Goal: Information Seeking & Learning: Learn about a topic

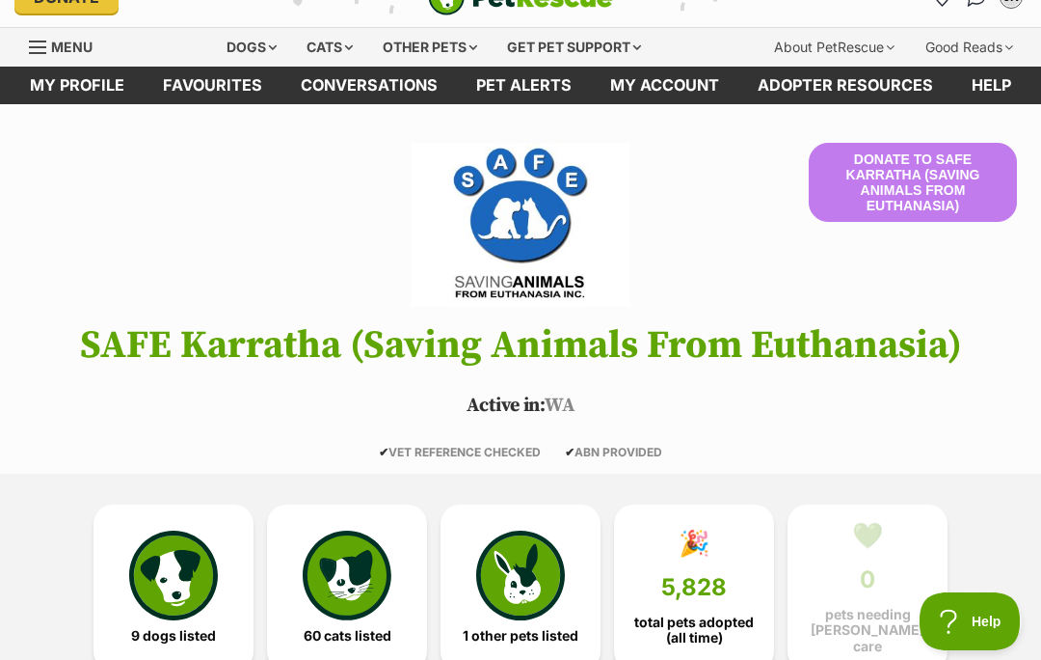
scroll to position [34, 0]
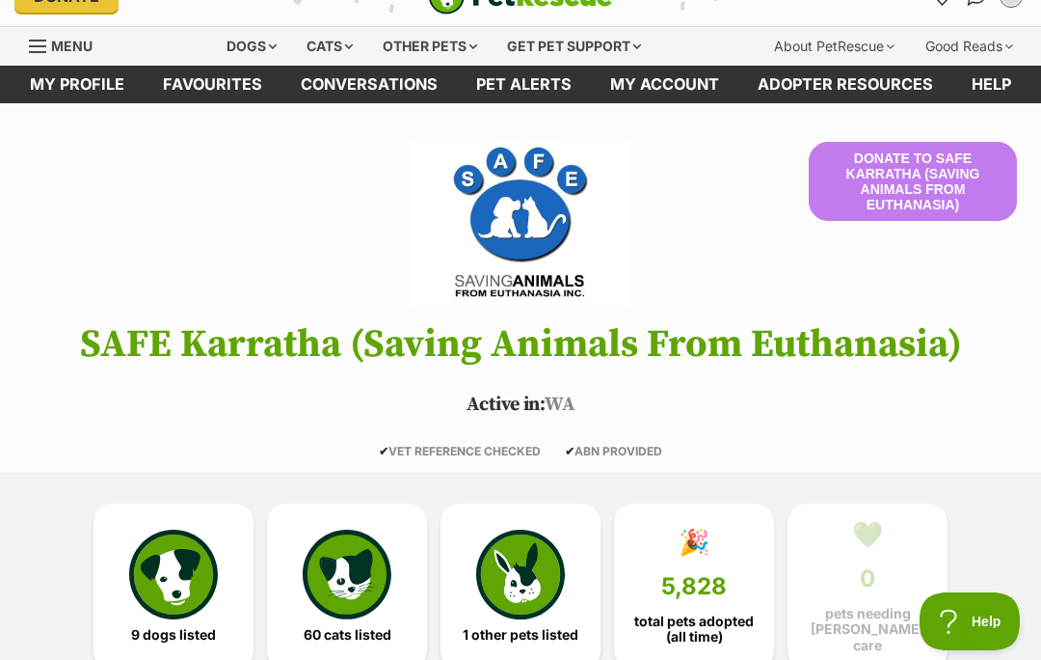
click at [174, 581] on img at bounding box center [173, 573] width 89 height 89
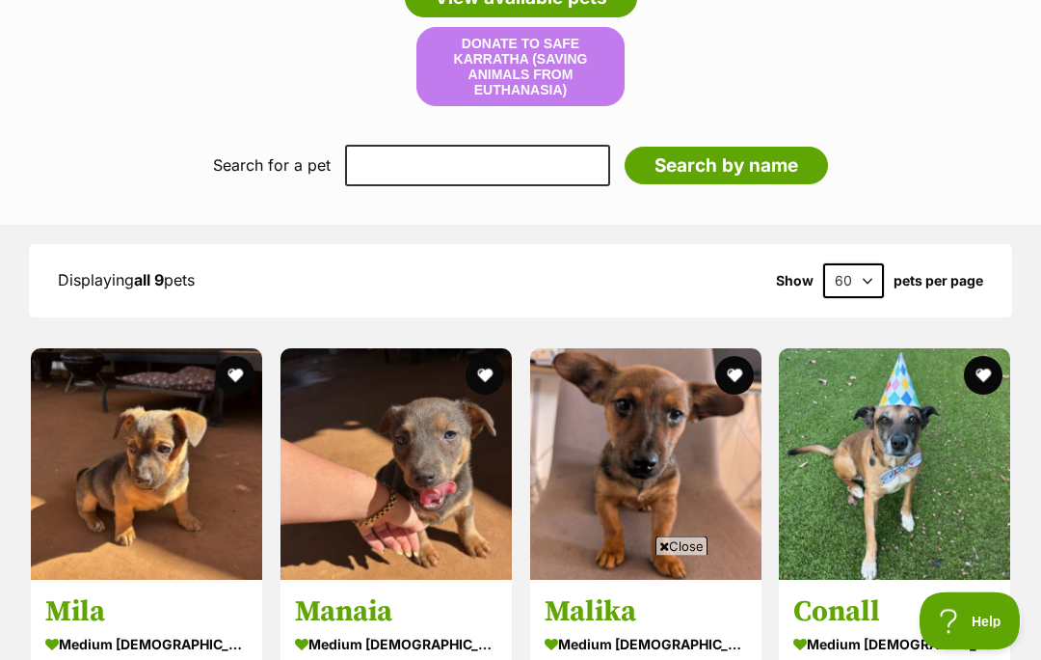
scroll to position [1587, 0]
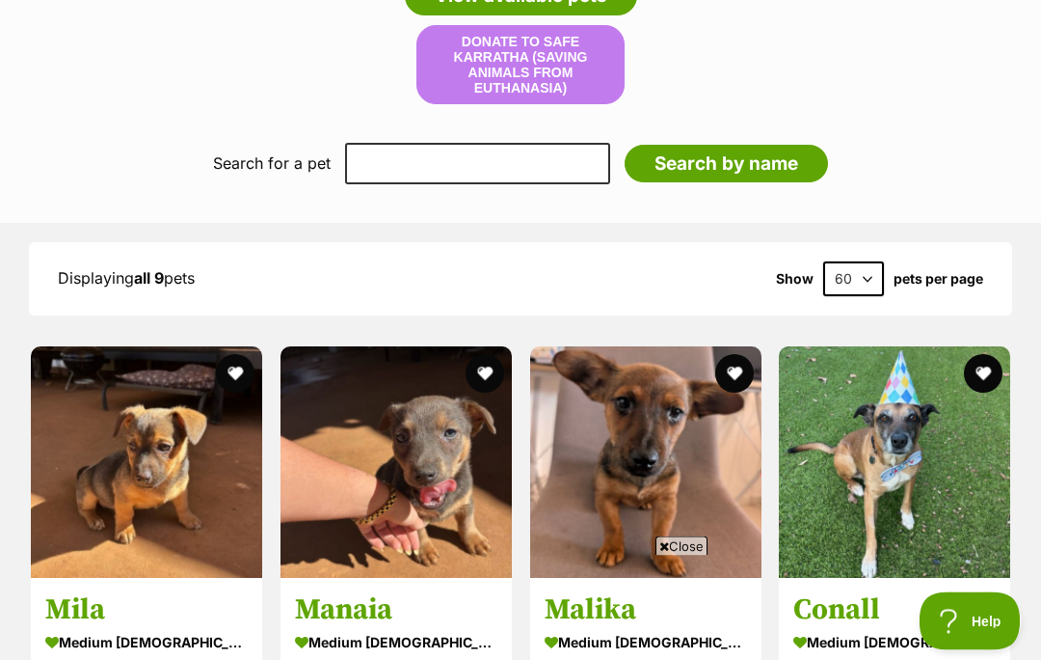
click at [688, 555] on span "Close" at bounding box center [682, 545] width 52 height 19
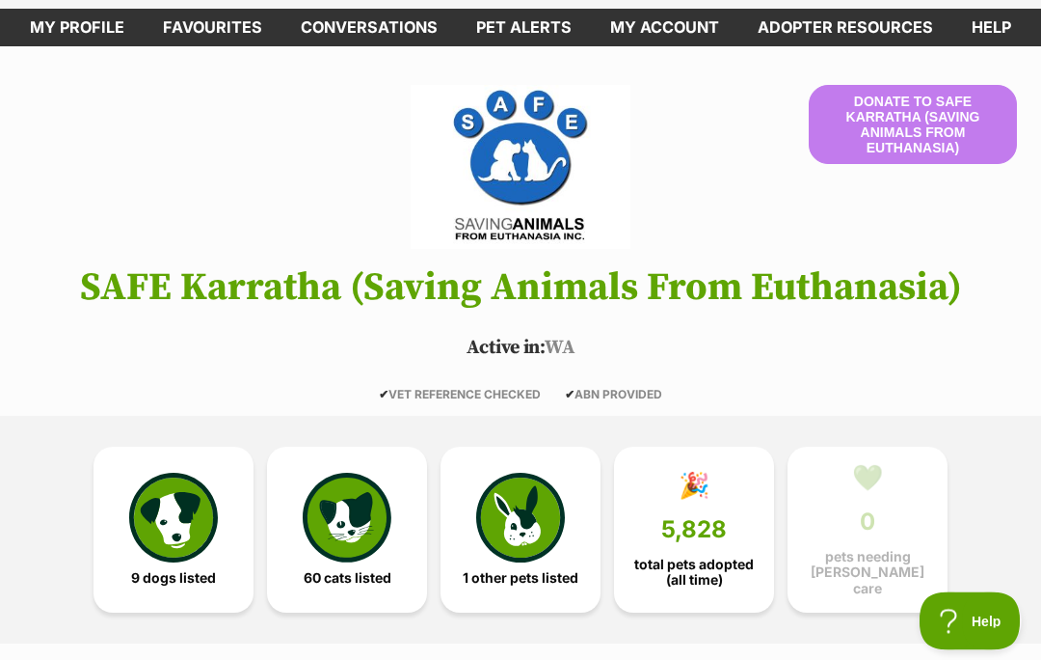
scroll to position [0, 0]
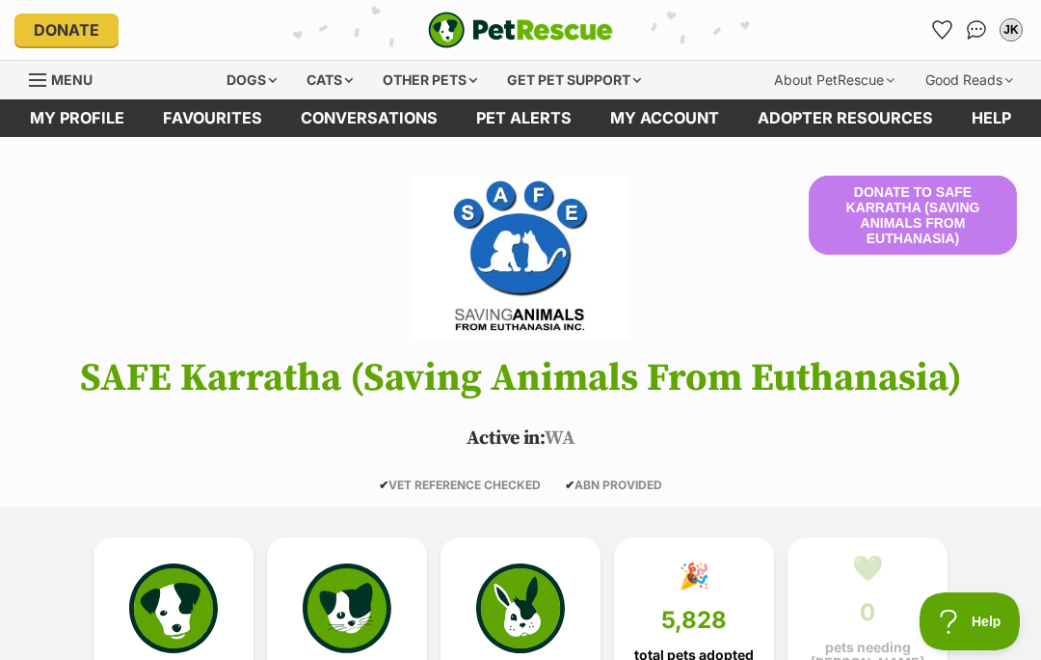
click at [244, 72] on div "Dogs" at bounding box center [251, 80] width 77 height 39
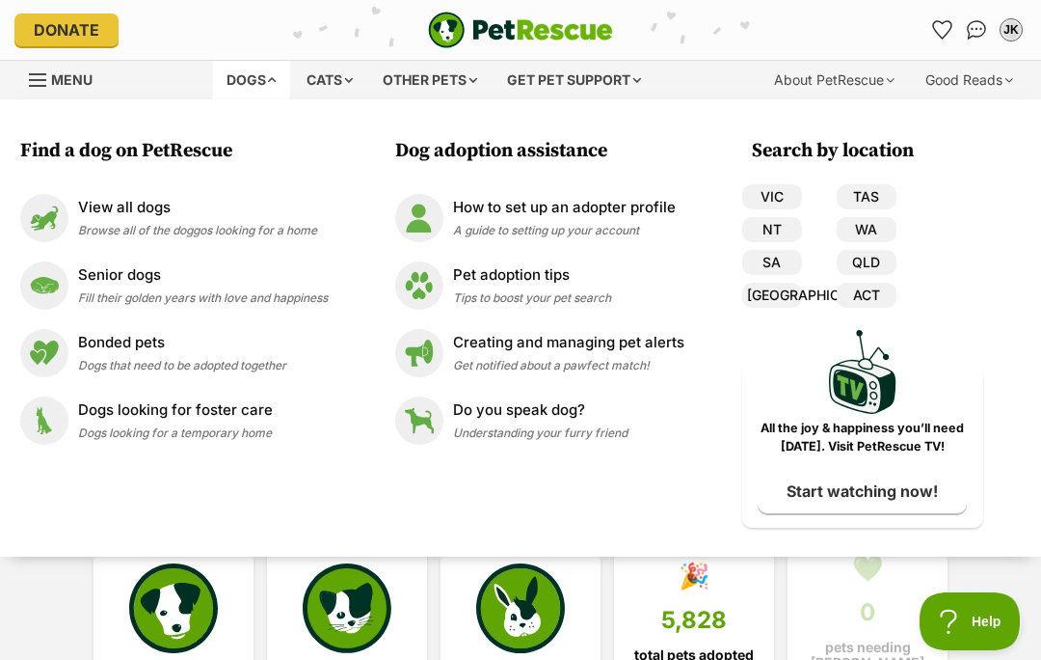
click at [40, 286] on img at bounding box center [44, 285] width 48 height 48
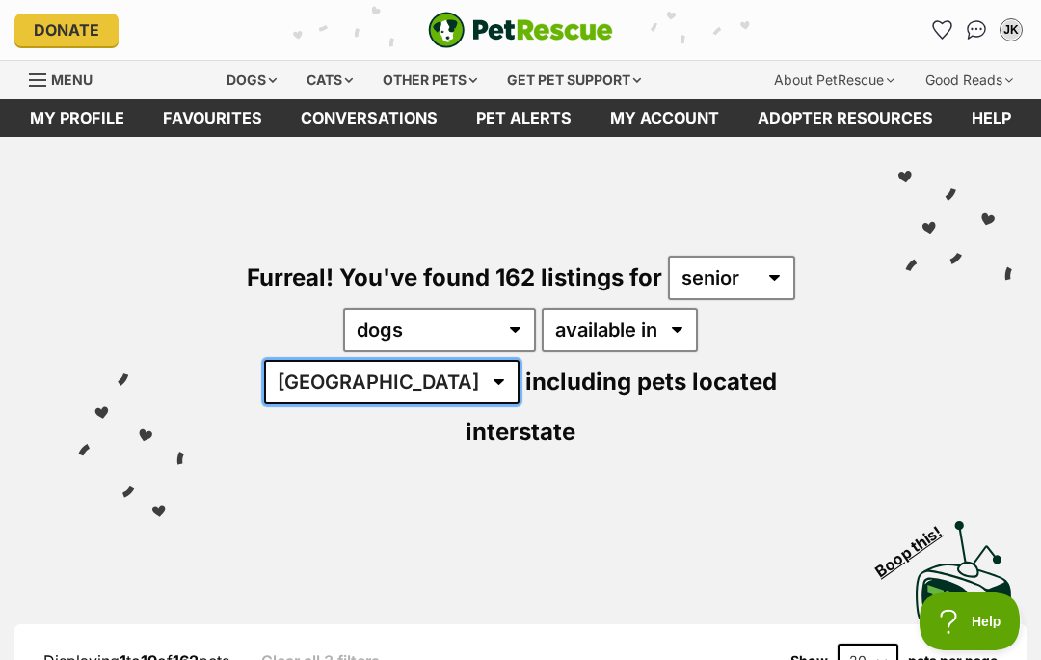
click at [520, 360] on select "[GEOGRAPHIC_DATA] [GEOGRAPHIC_DATA] [GEOGRAPHIC_DATA] [GEOGRAPHIC_DATA] [GEOGRA…" at bounding box center [392, 382] width 256 height 44
select select "WA"
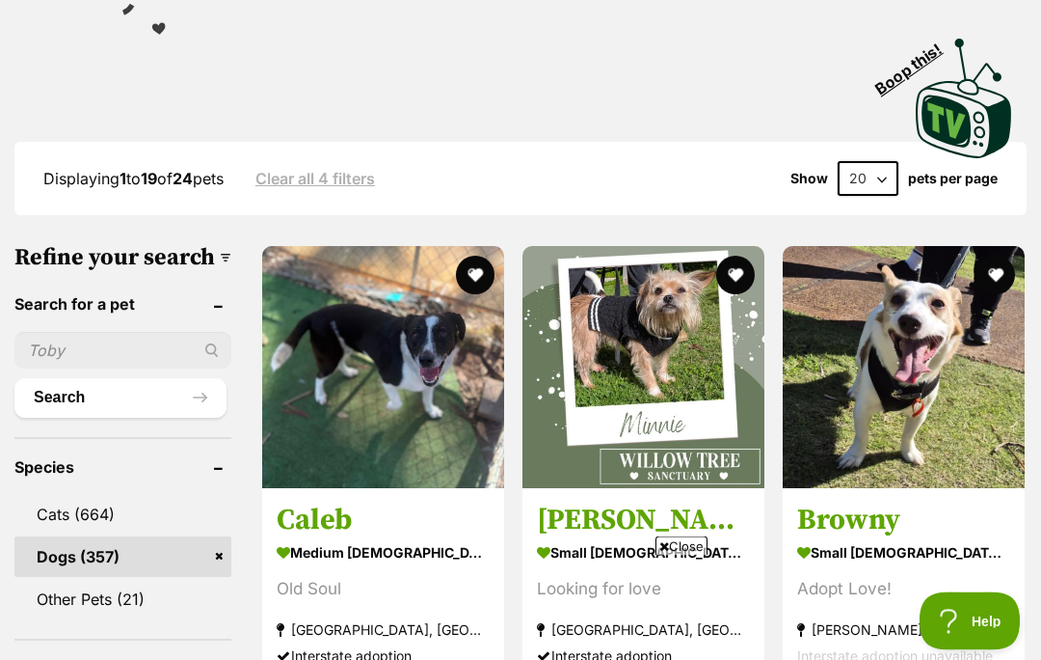
scroll to position [482, 0]
click at [1006, 572] on section "small male Dog Adopt Love! Eaton, WA Interstate adoption unavailable" at bounding box center [903, 604] width 213 height 130
click at [692, 543] on span "Close" at bounding box center [682, 545] width 52 height 19
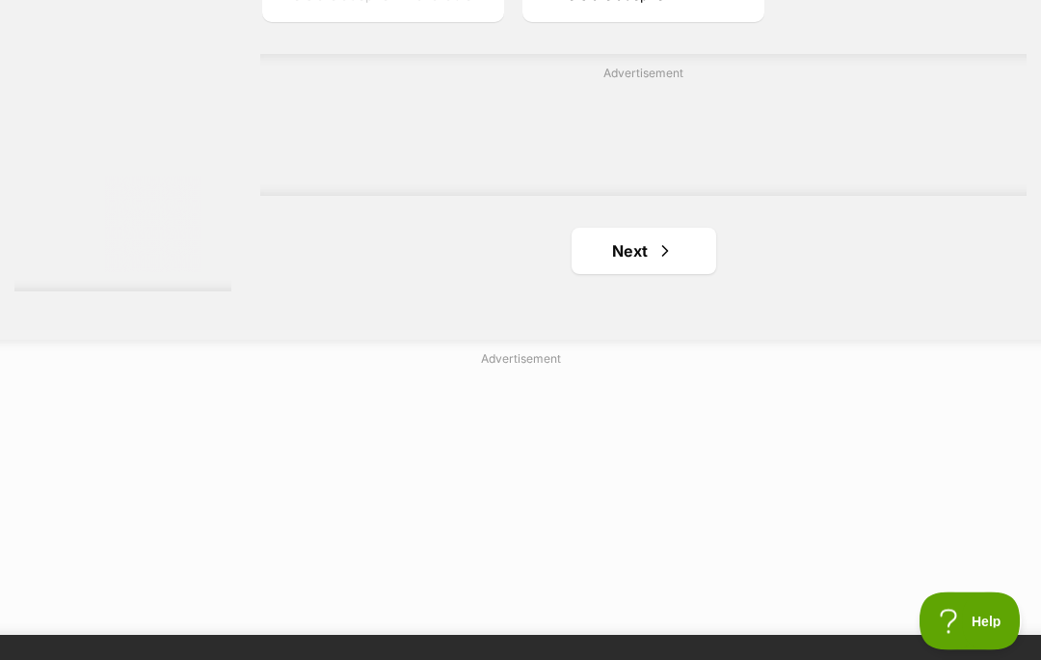
scroll to position [4231, 0]
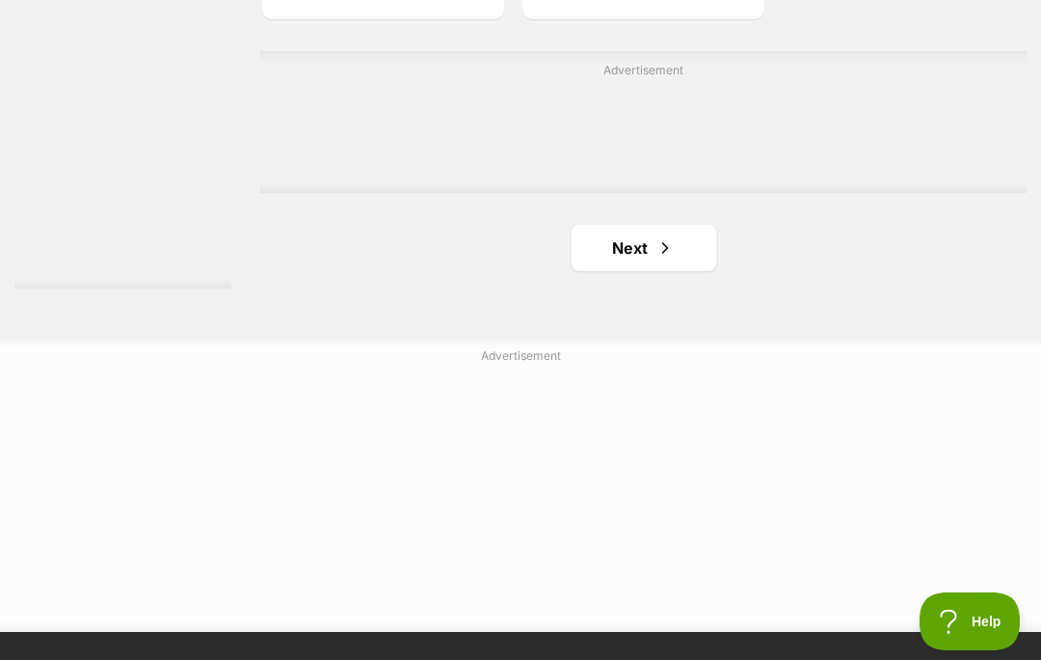
click at [597, 271] on link "Next" at bounding box center [644, 248] width 145 height 46
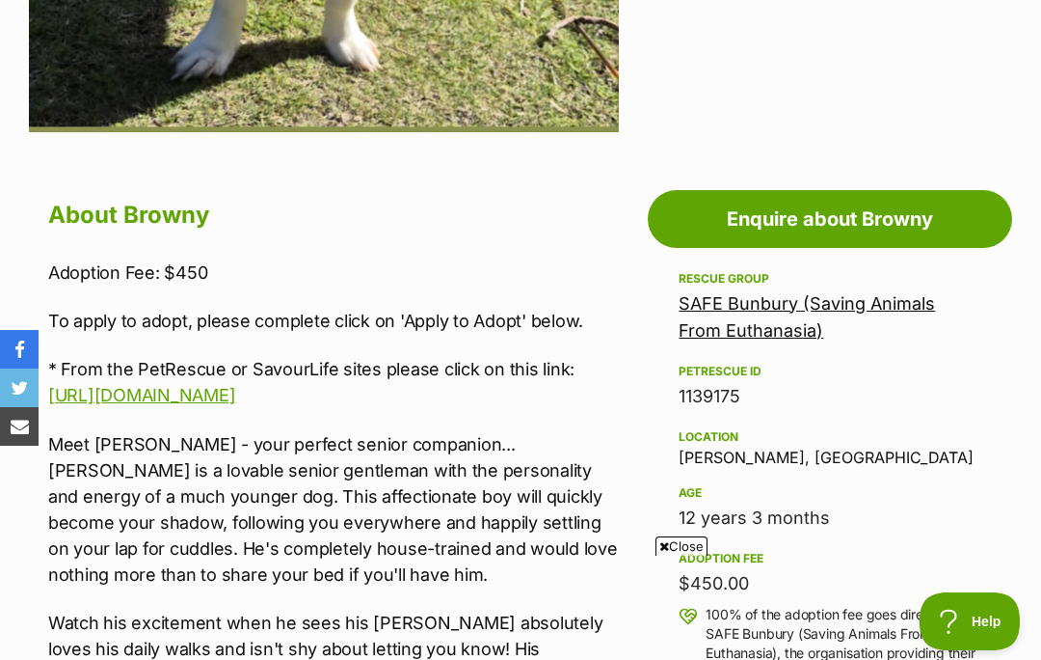
scroll to position [858, 0]
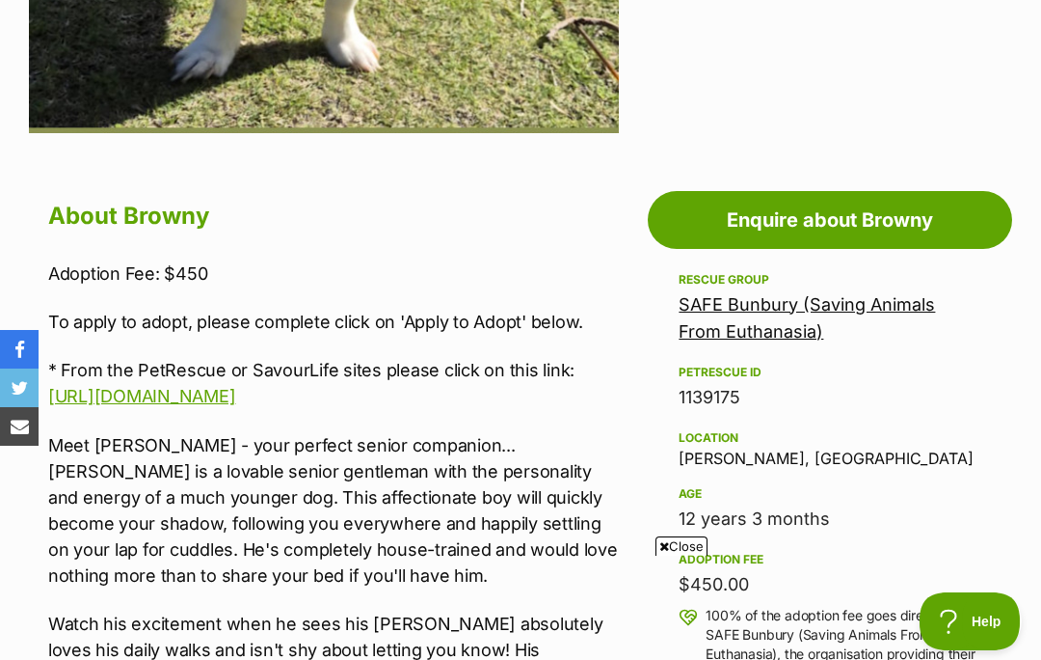
click at [686, 555] on span "Close" at bounding box center [682, 545] width 52 height 19
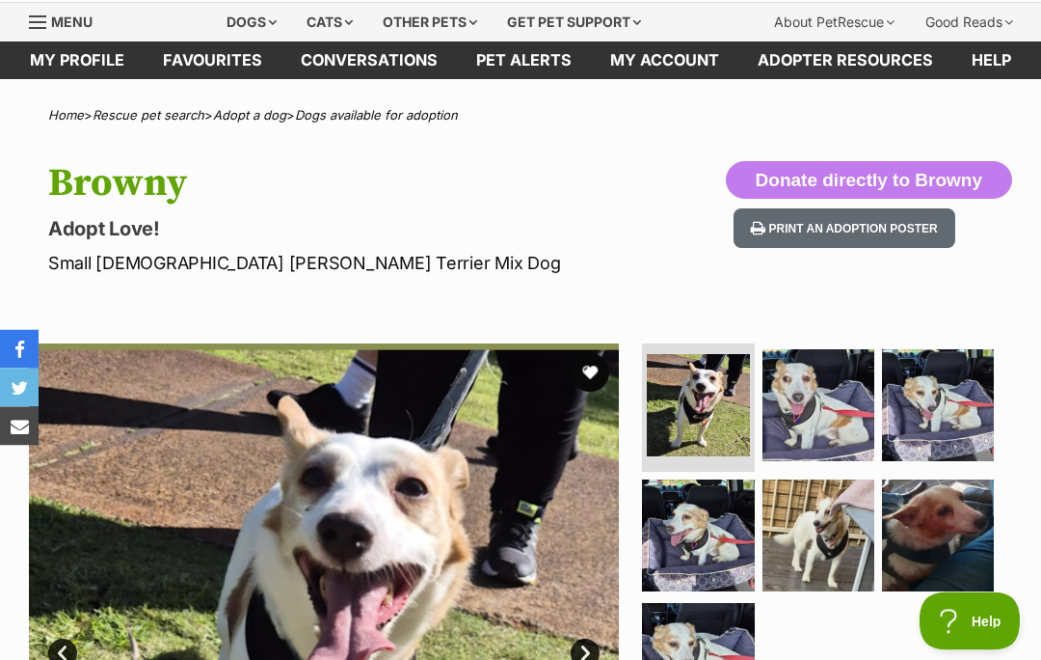
scroll to position [0, 0]
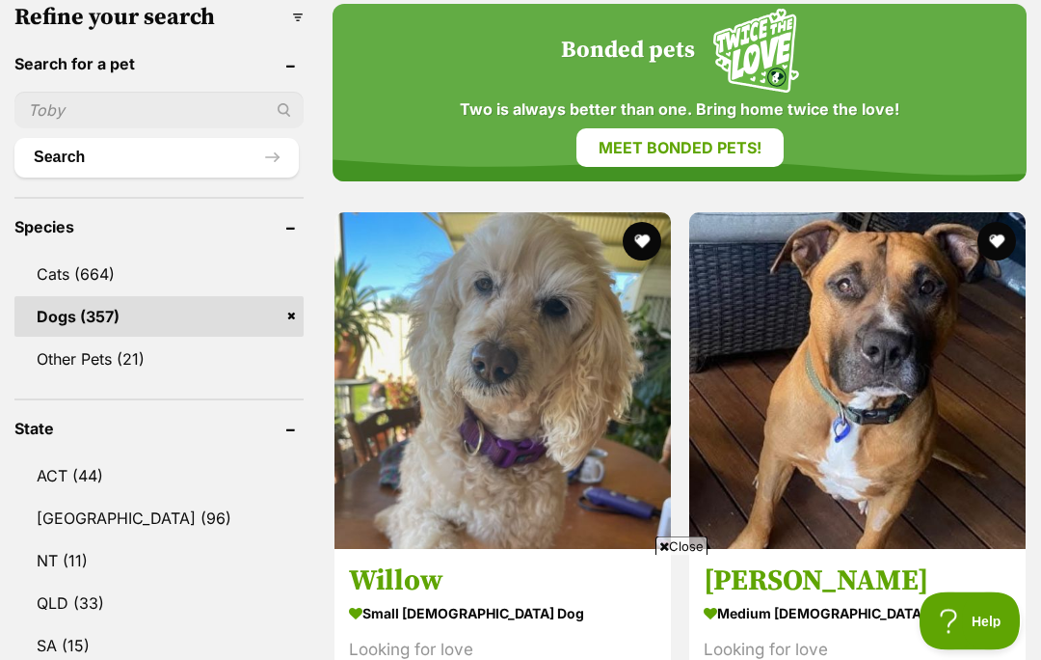
scroll to position [720, 0]
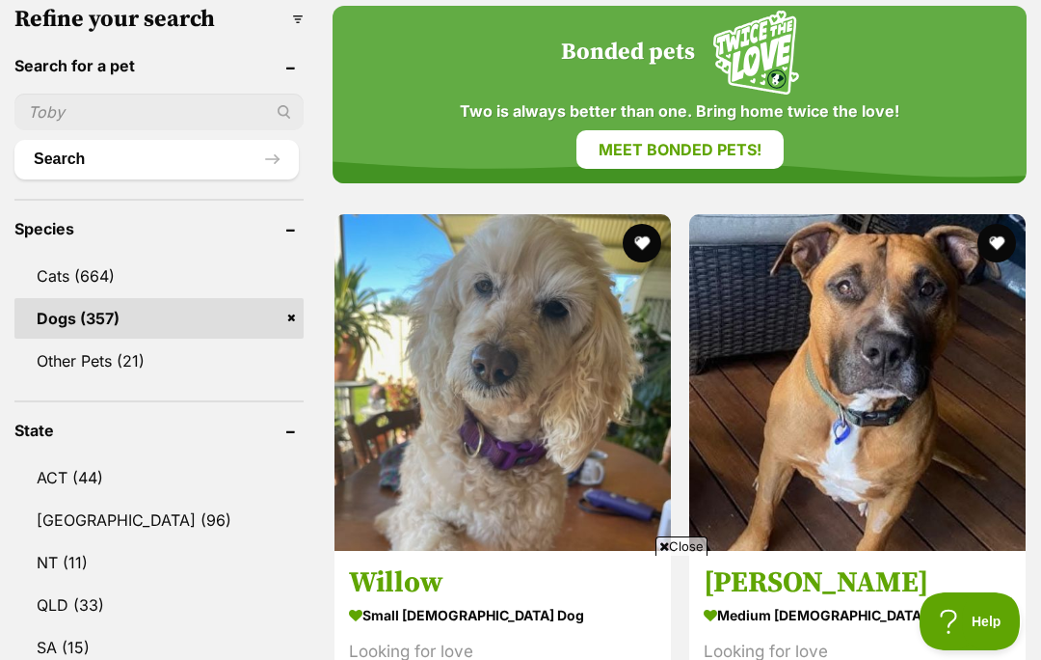
click at [690, 555] on span "Close" at bounding box center [682, 545] width 52 height 19
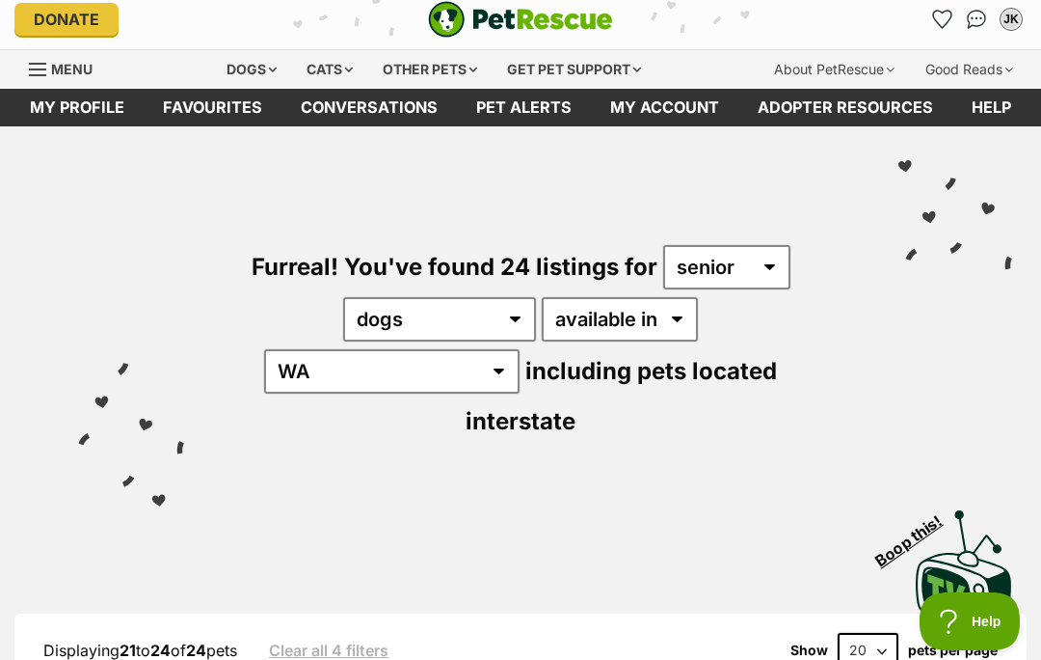
scroll to position [0, 0]
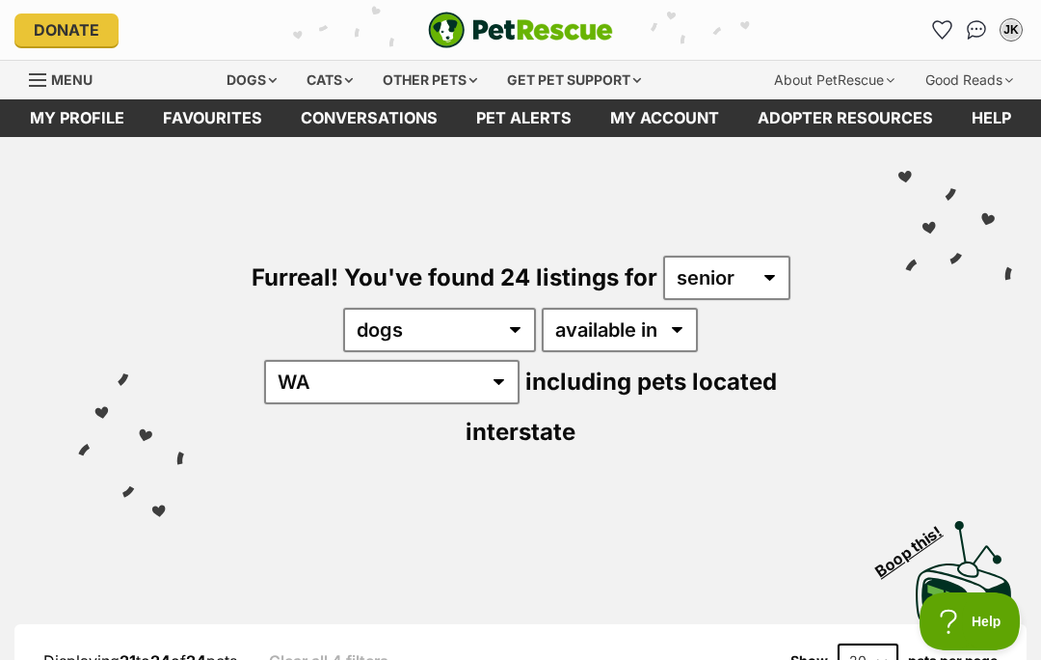
click at [246, 77] on div "Dogs" at bounding box center [251, 80] width 77 height 39
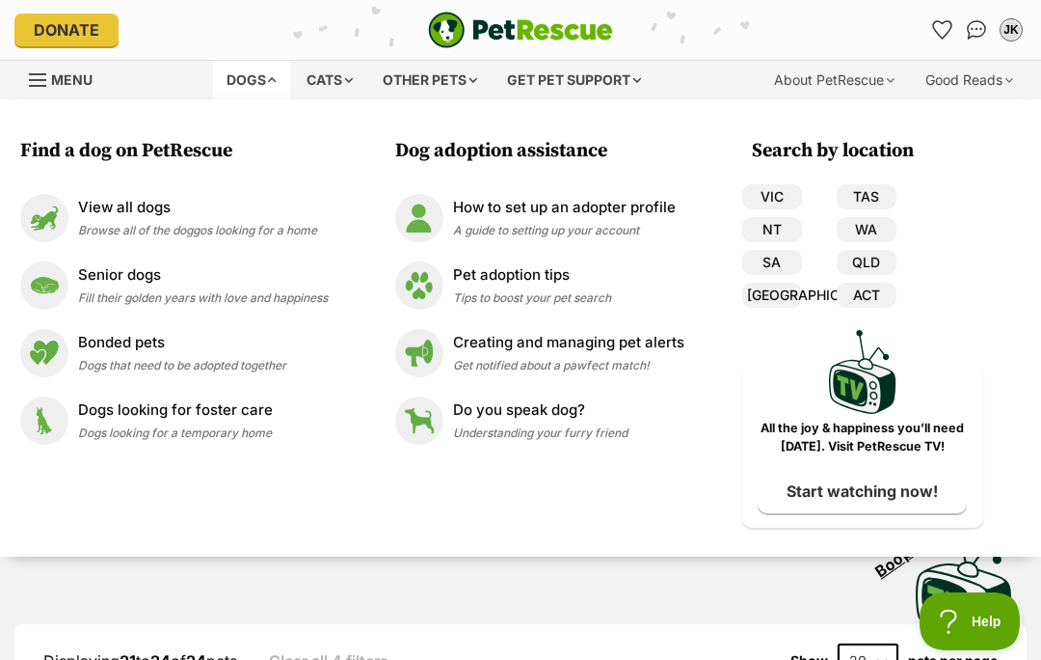
click at [57, 215] on img at bounding box center [44, 218] width 48 height 48
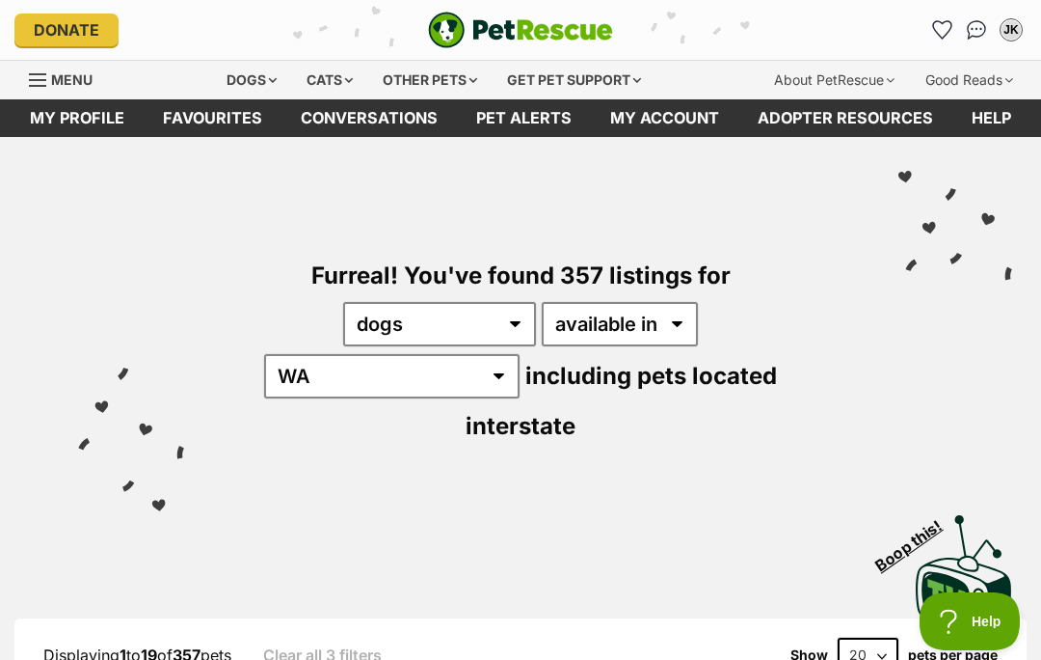
click at [866, 637] on select "20 40 60" at bounding box center [868, 654] width 61 height 35
select select "60"
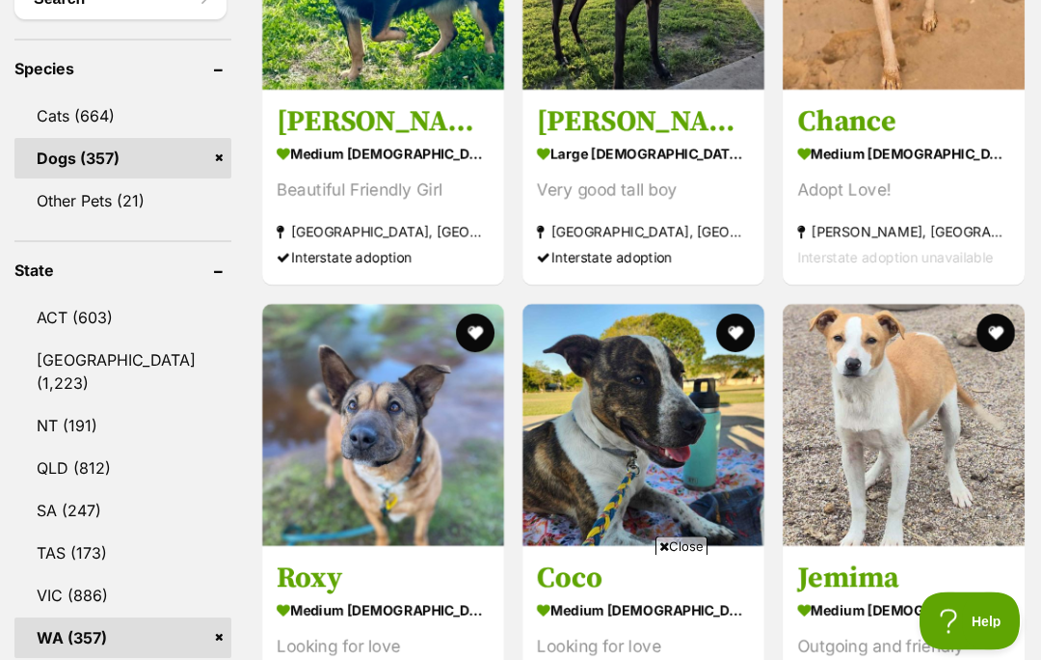
click at [691, 555] on span "Close" at bounding box center [682, 545] width 52 height 19
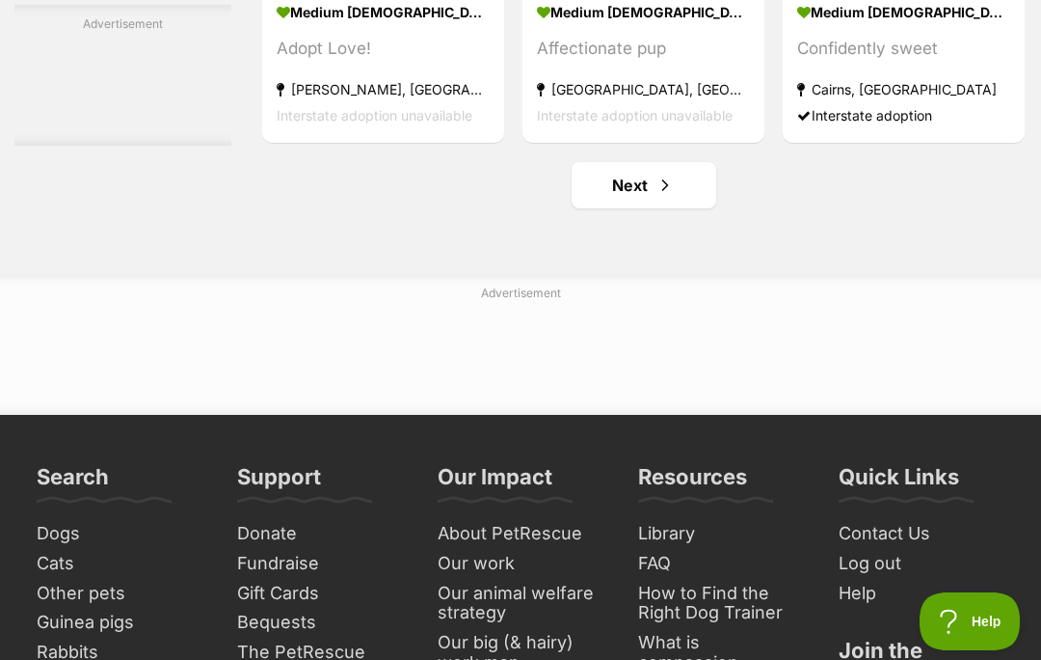
scroll to position [11310, 0]
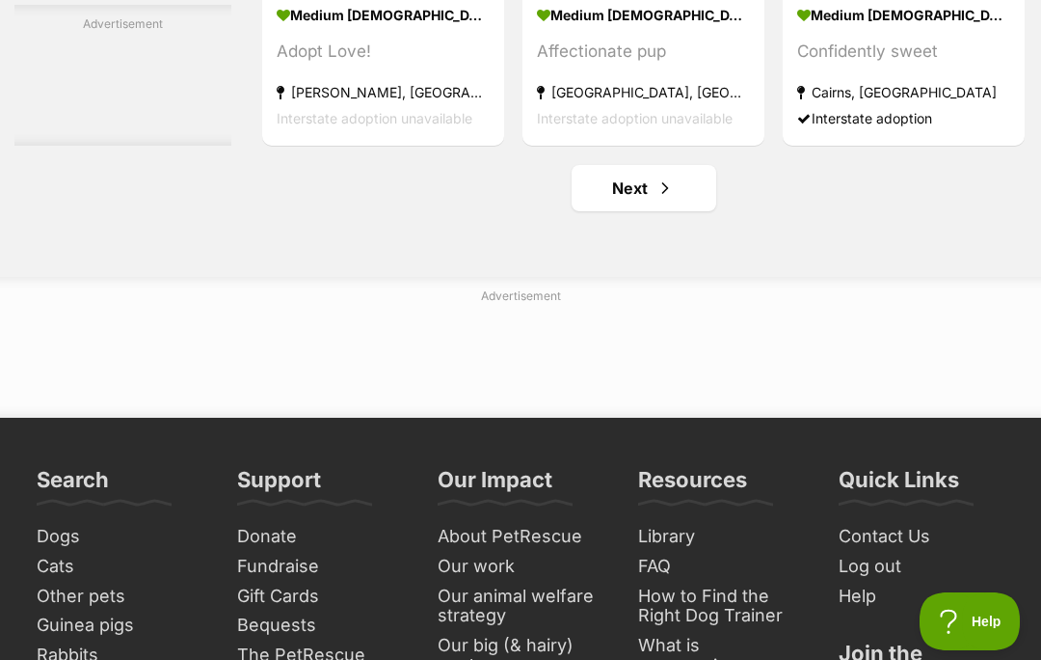
click at [599, 211] on link "Next" at bounding box center [644, 188] width 145 height 46
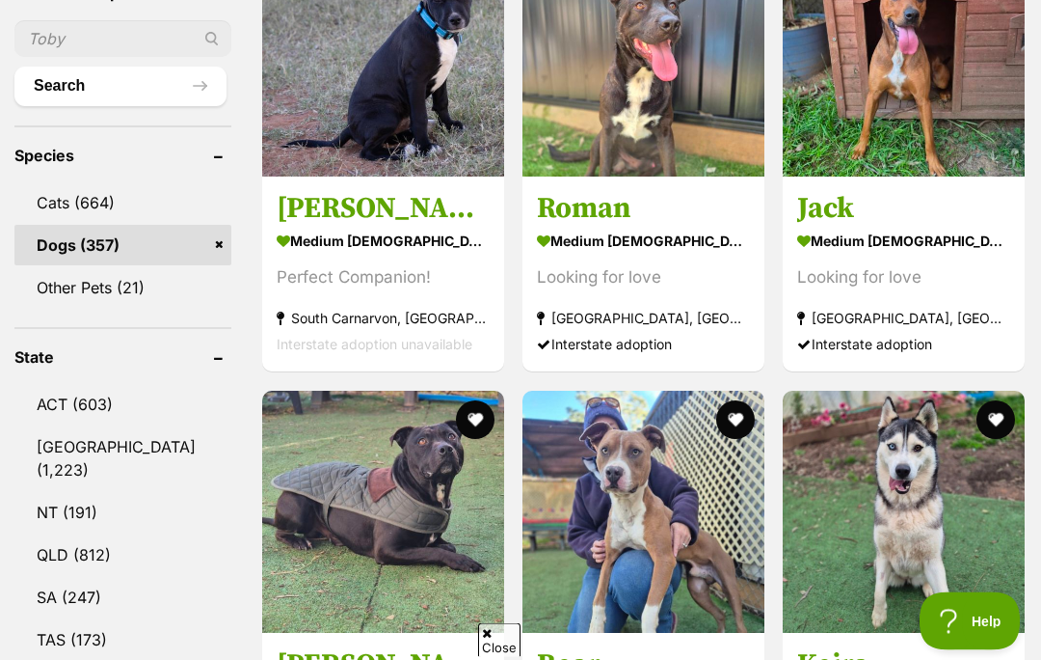
scroll to position [790, 0]
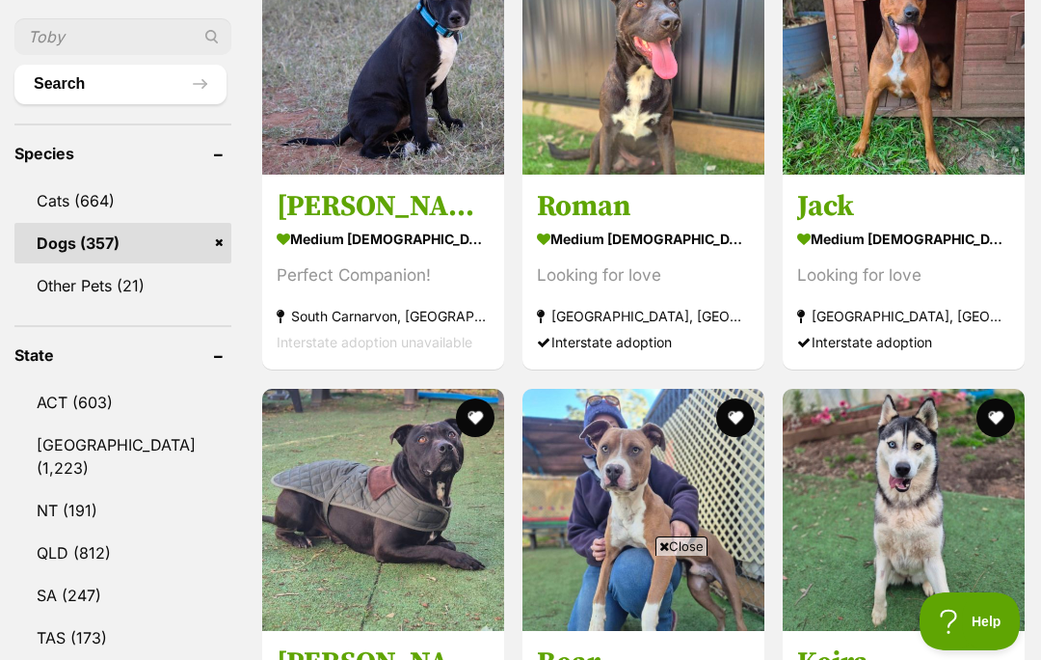
click at [687, 555] on span "Close" at bounding box center [682, 545] width 52 height 19
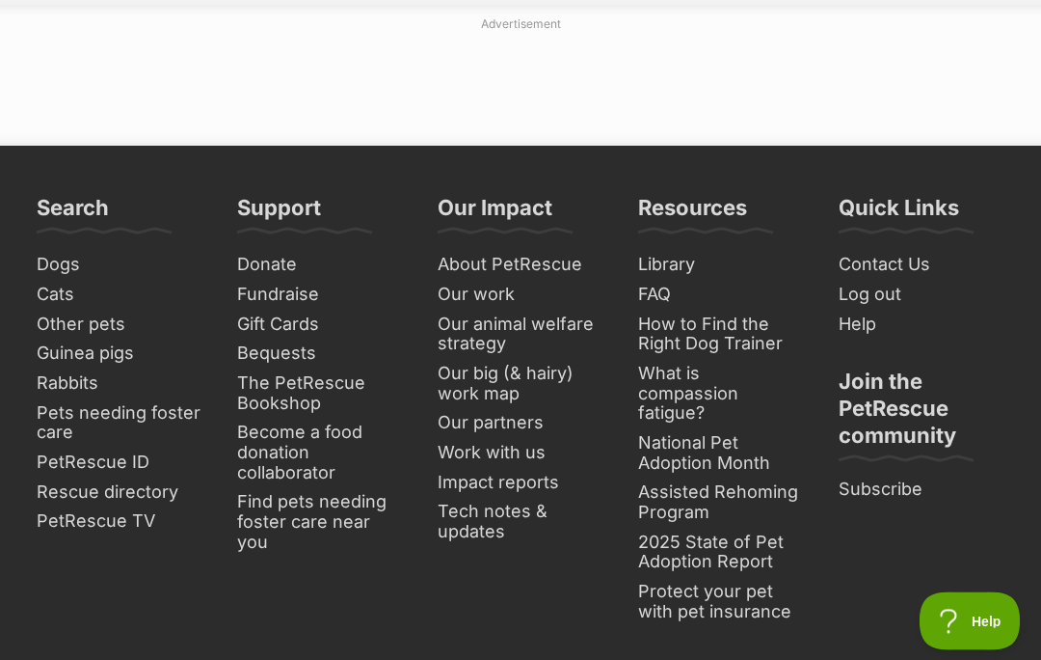
scroll to position [11582, 0]
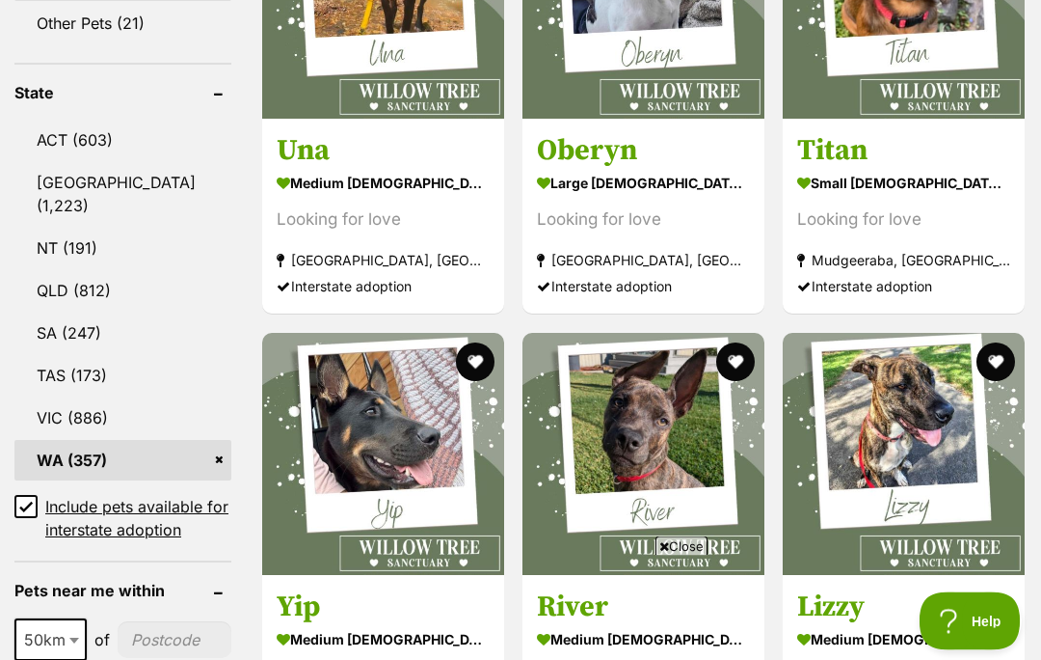
scroll to position [1052, 0]
click at [693, 555] on span "Close" at bounding box center [682, 545] width 52 height 19
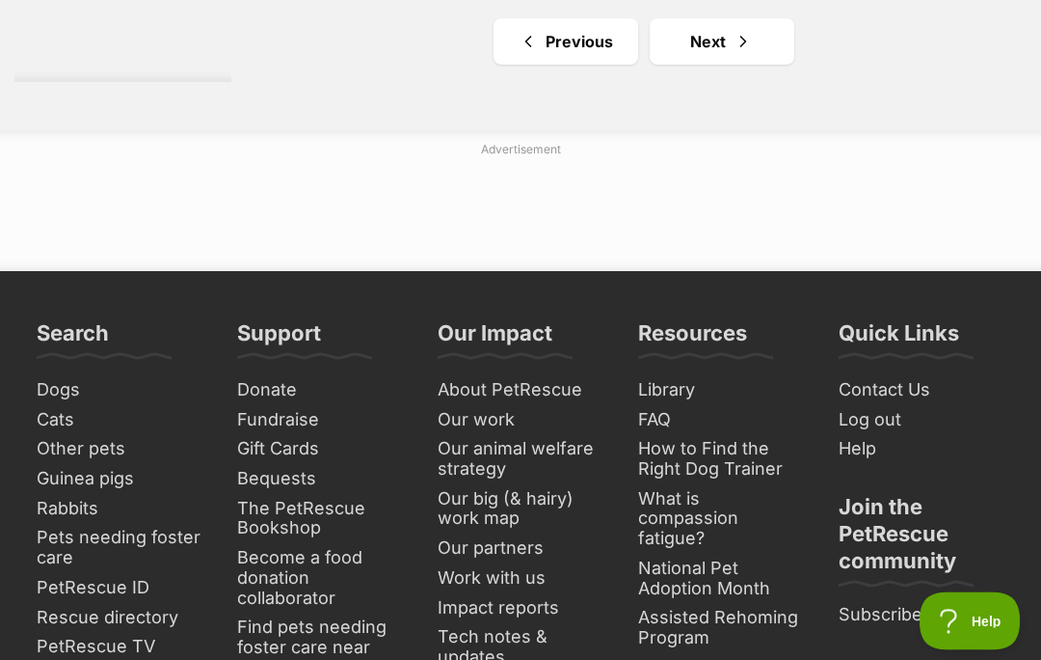
scroll to position [11663, 0]
click at [688, 65] on link "Next" at bounding box center [722, 41] width 145 height 46
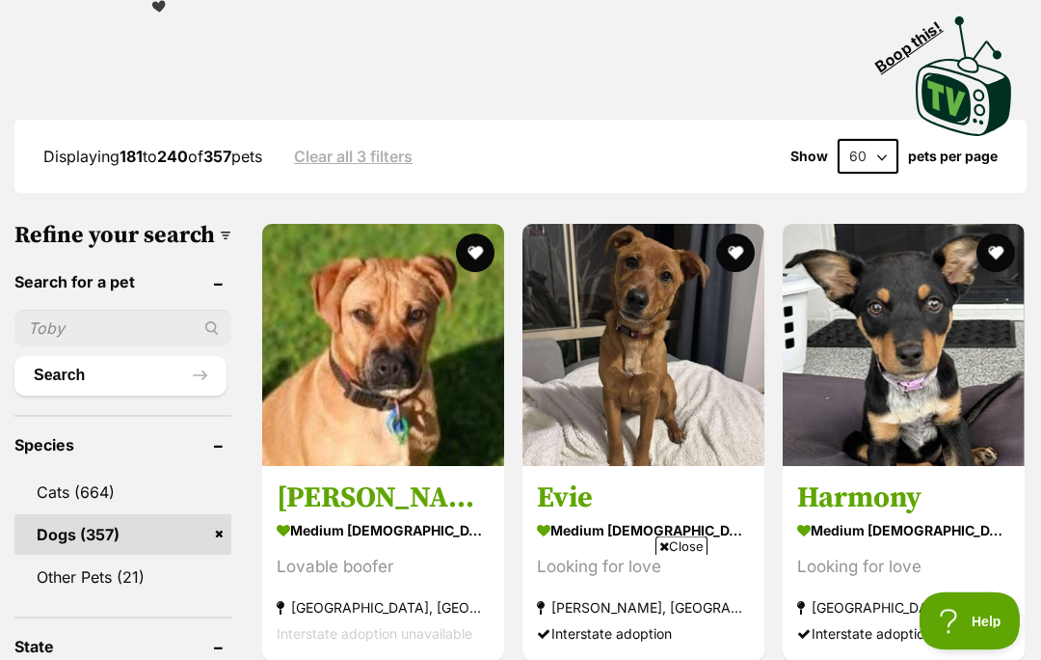
scroll to position [499, 0]
click at [685, 555] on span "Close" at bounding box center [682, 545] width 52 height 19
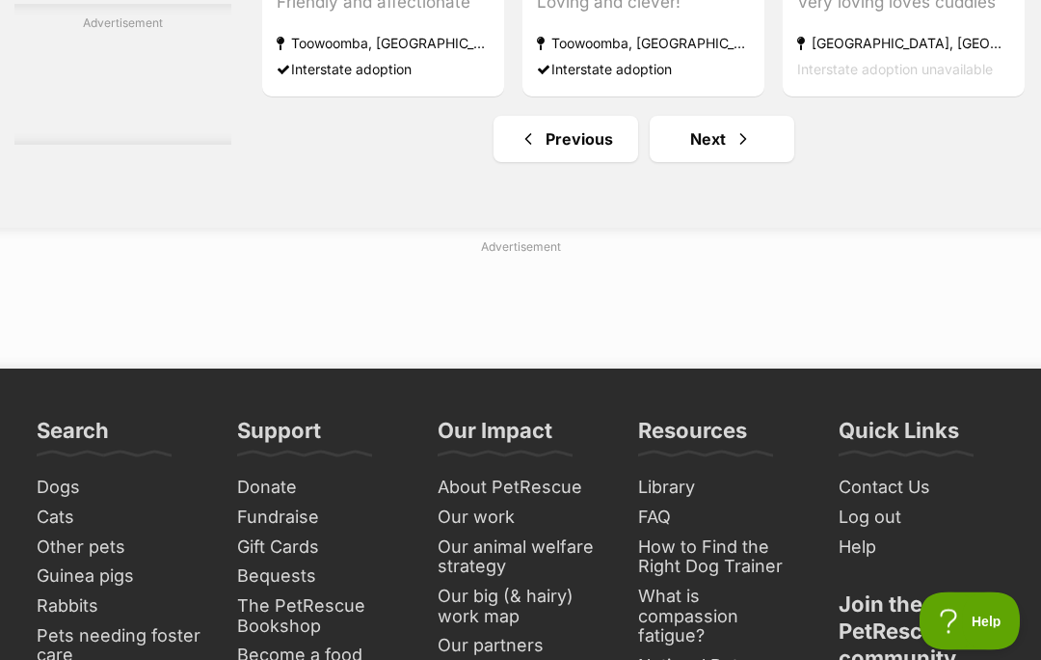
scroll to position [11359, 0]
click at [686, 162] on link "Next" at bounding box center [722, 139] width 145 height 46
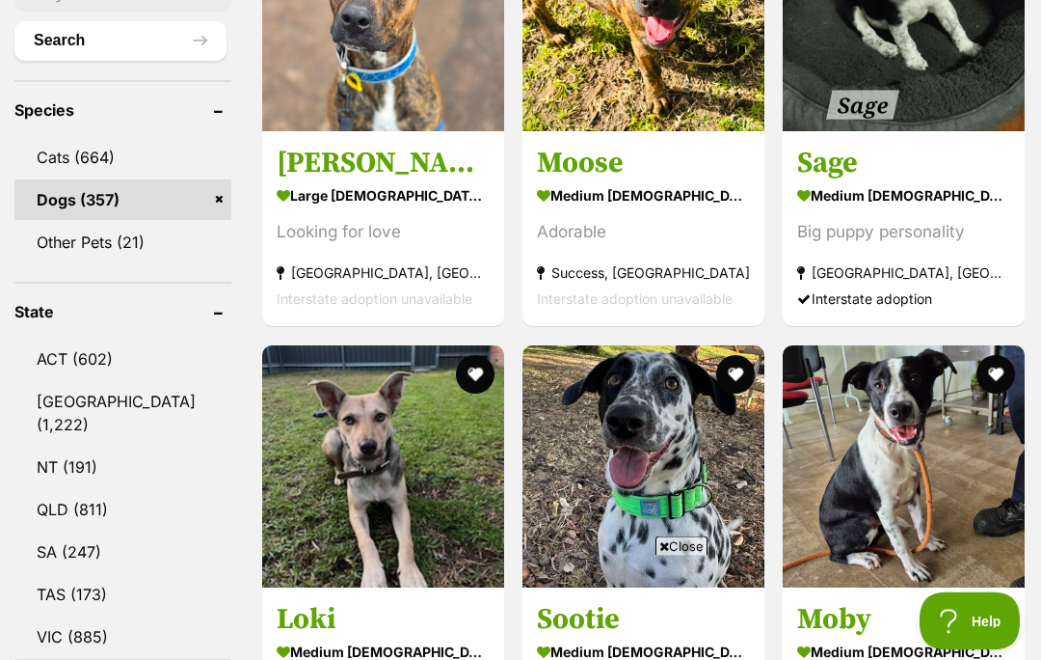
scroll to position [833, 0]
click at [689, 555] on span "Close" at bounding box center [682, 545] width 52 height 19
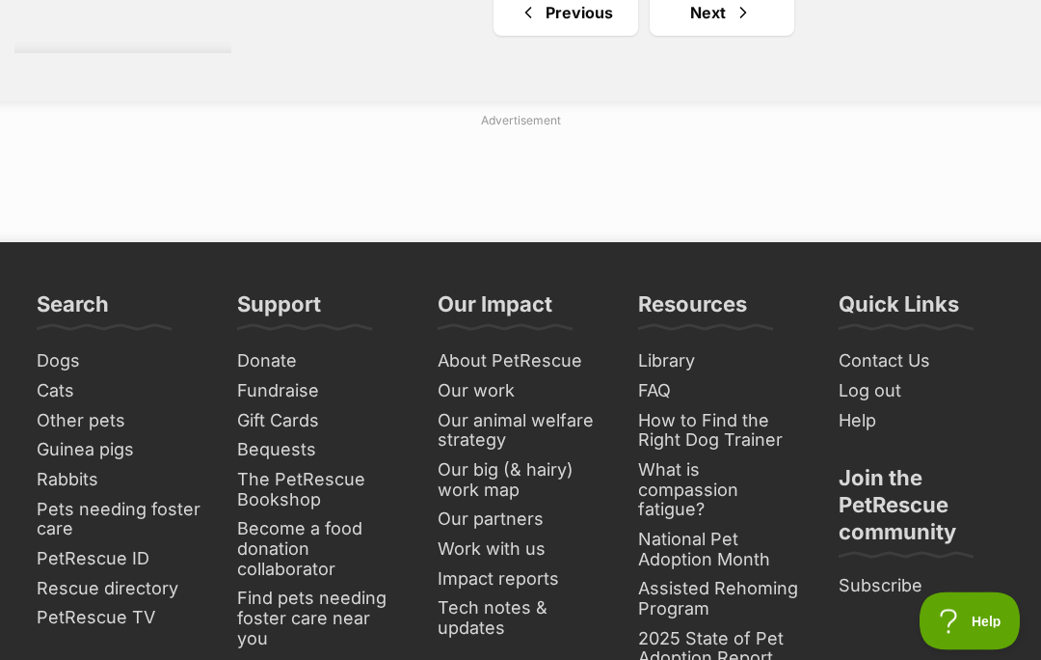
scroll to position [11485, 0]
click at [692, 36] on link "Next" at bounding box center [722, 12] width 145 height 46
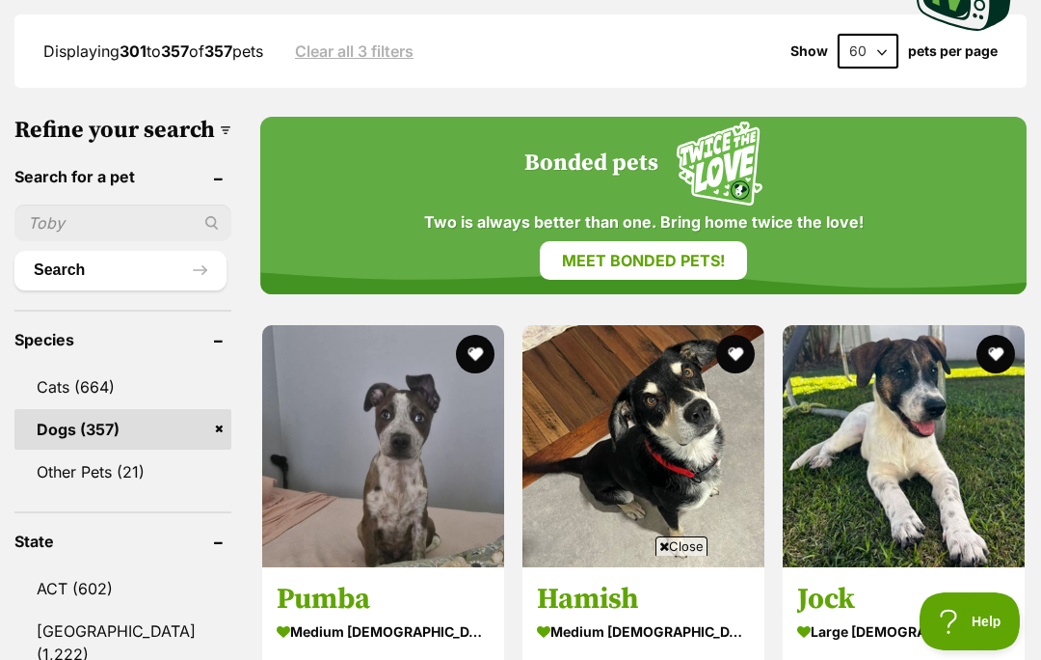
scroll to position [605, 0]
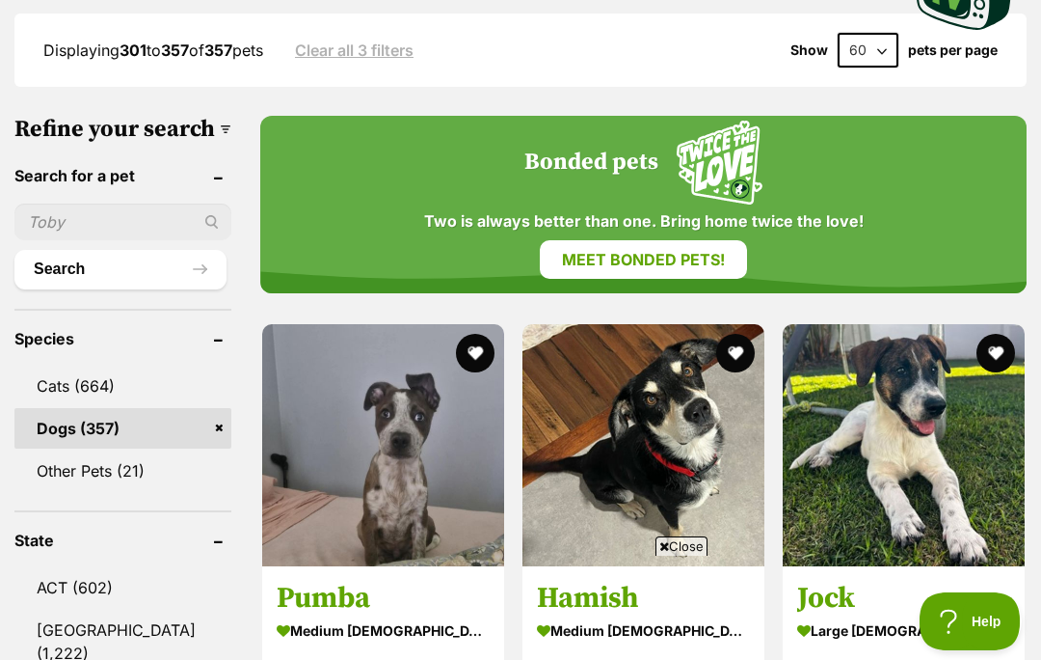
click at [688, 555] on span "Close" at bounding box center [682, 545] width 52 height 19
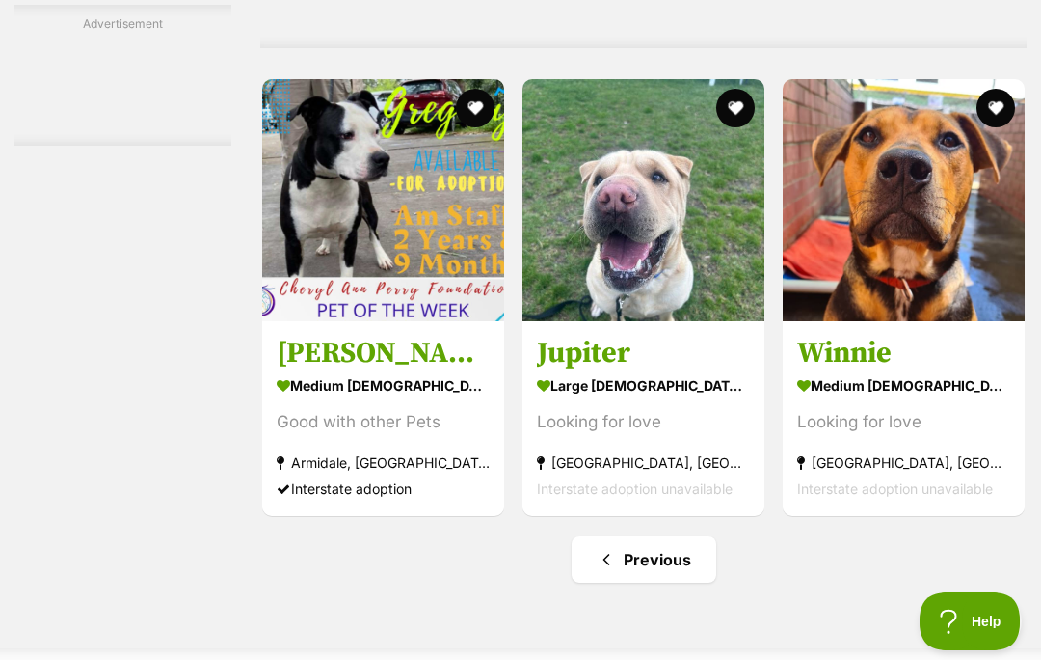
scroll to position [10689, 0]
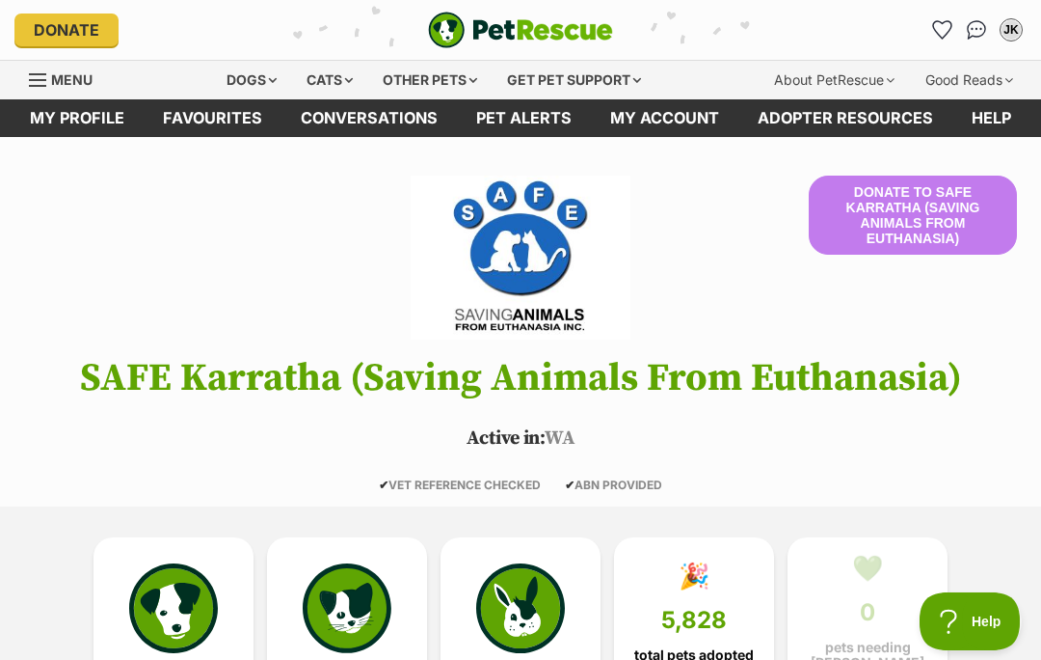
click at [241, 79] on div "Dogs" at bounding box center [251, 80] width 77 height 39
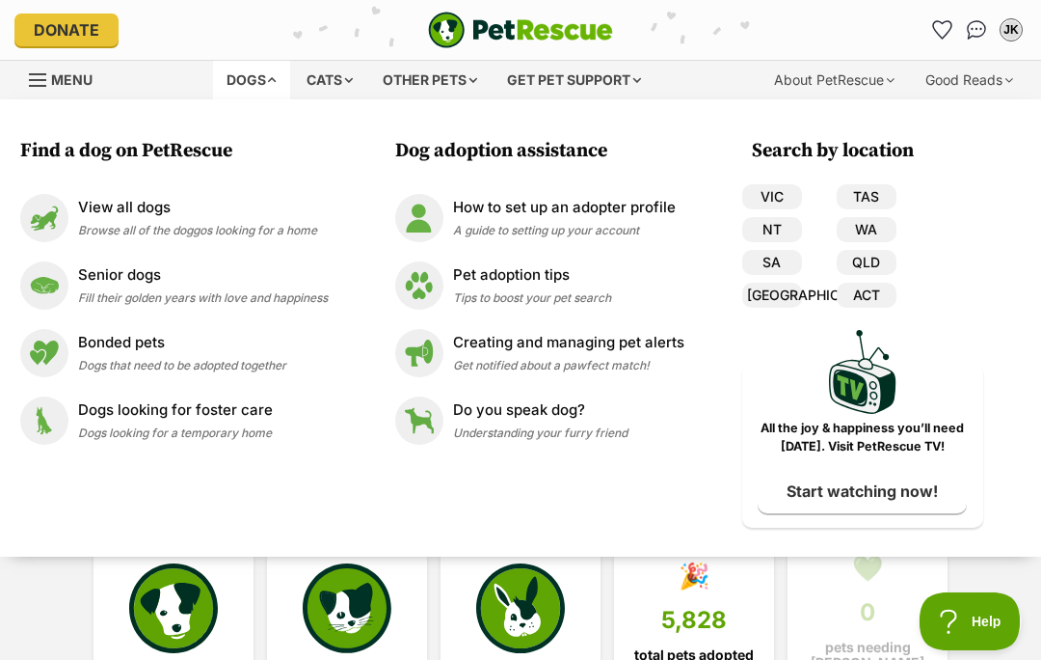
click at [48, 224] on img at bounding box center [44, 218] width 48 height 48
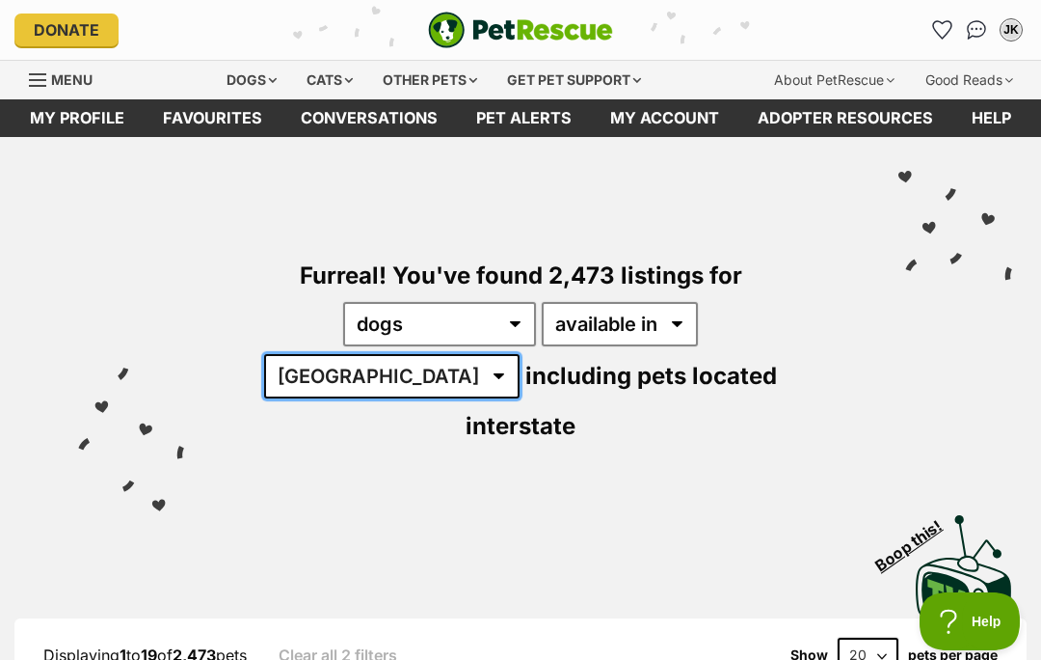
click at [520, 354] on select "Australia ACT NSW NT QLD SA TAS VIC WA" at bounding box center [392, 376] width 256 height 44
select select "WA"
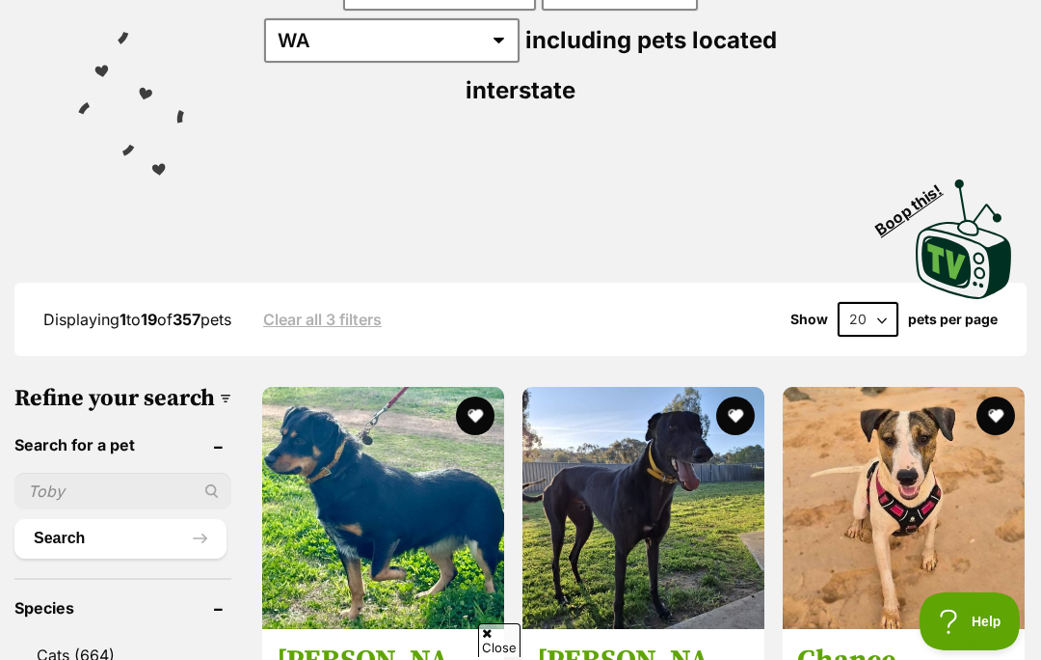
click at [876, 302] on select "20 40 60" at bounding box center [868, 319] width 61 height 35
select select "60"
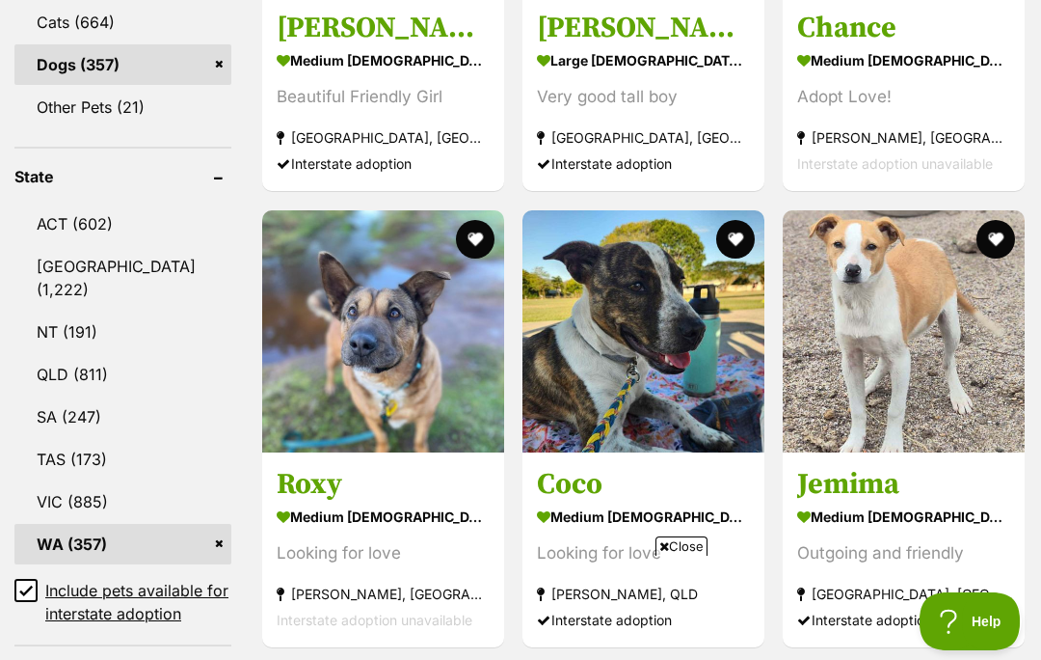
click at [695, 555] on span "Close" at bounding box center [682, 545] width 52 height 19
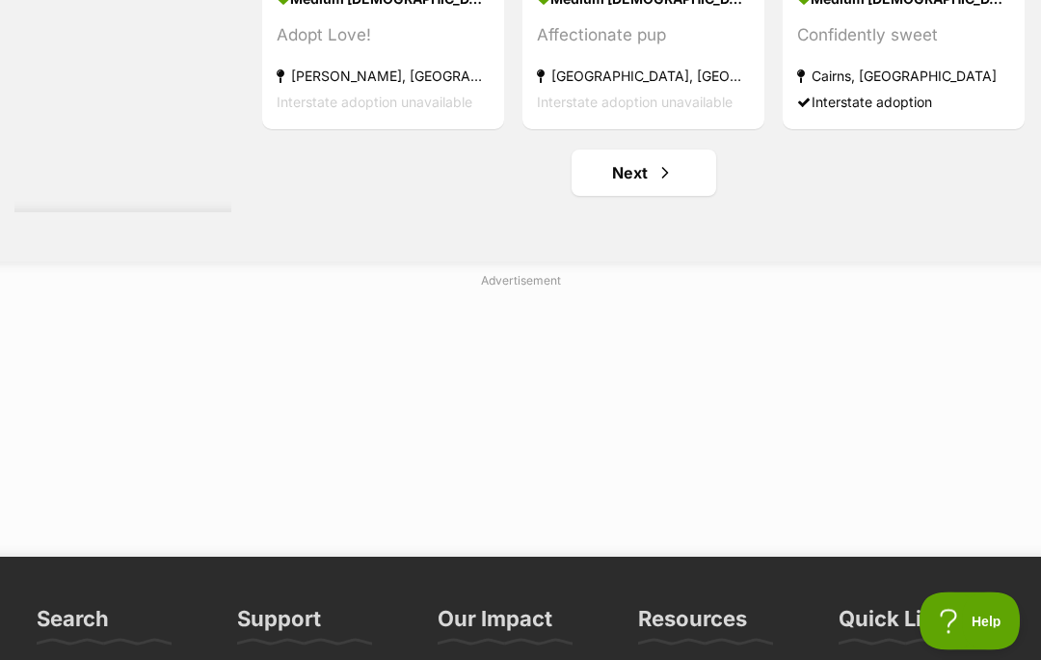
scroll to position [11564, 0]
click at [605, 196] on link "Next" at bounding box center [644, 172] width 145 height 46
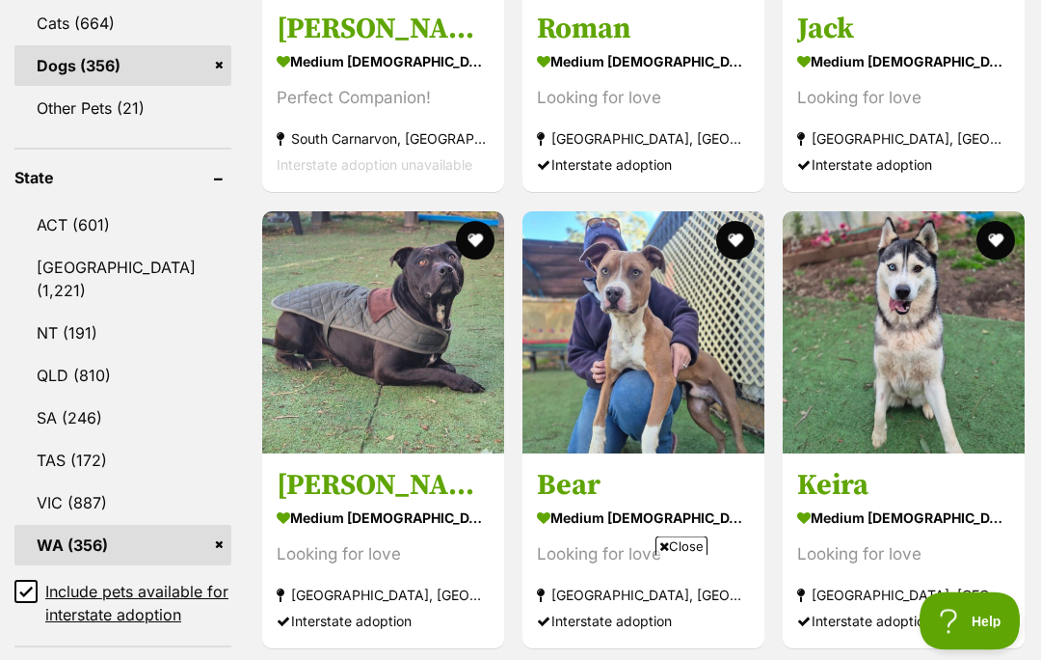
scroll to position [958, 0]
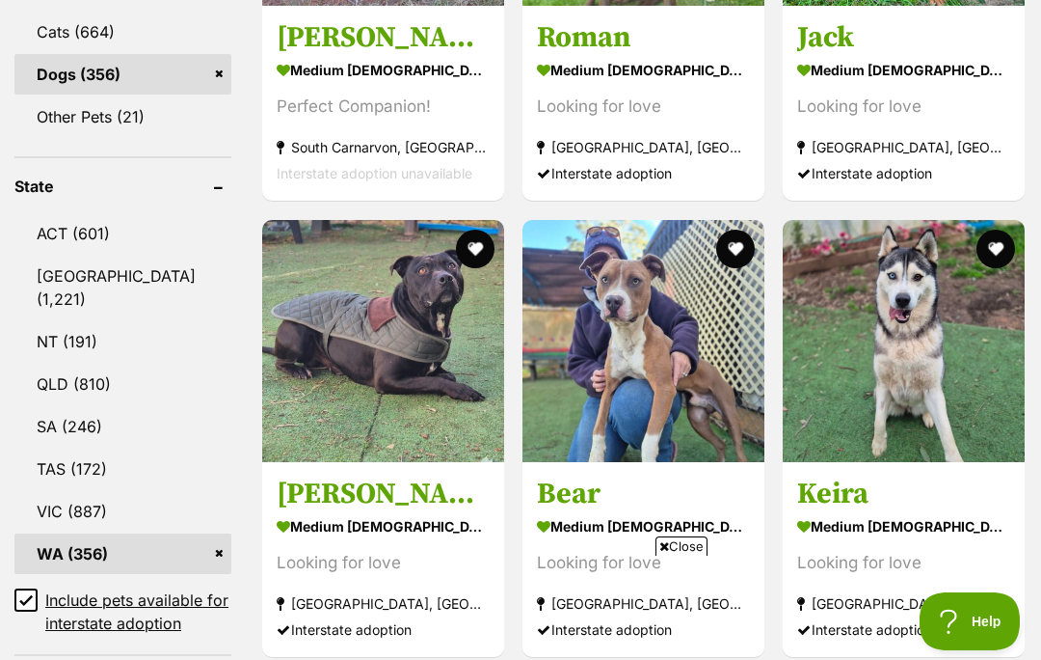
click at [688, 555] on span "Close" at bounding box center [682, 545] width 52 height 19
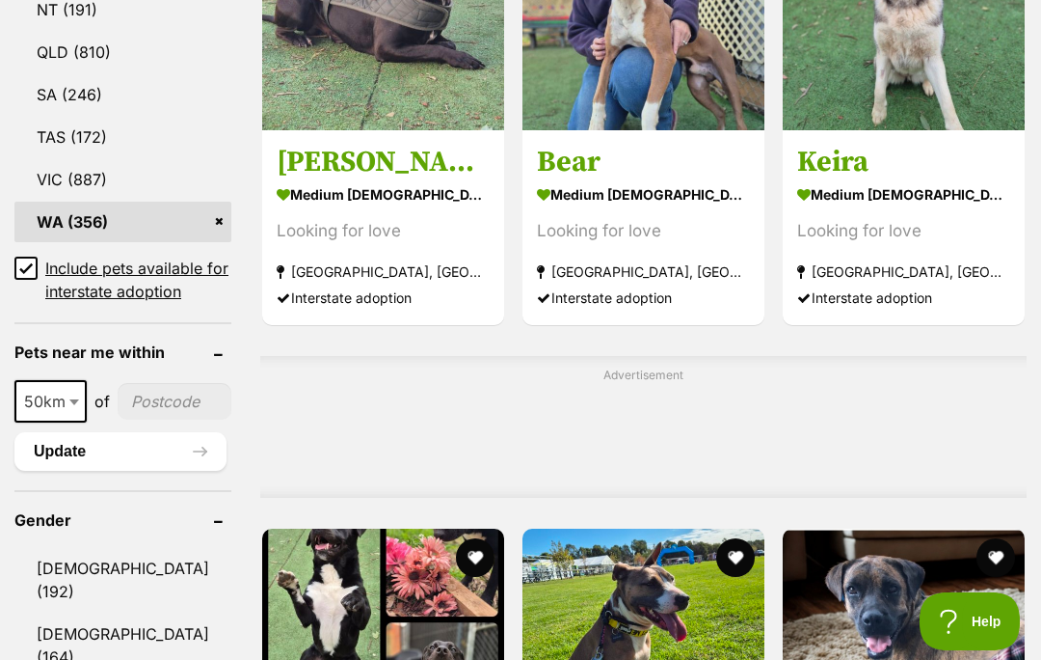
scroll to position [1289, 0]
